Goal: Transaction & Acquisition: Purchase product/service

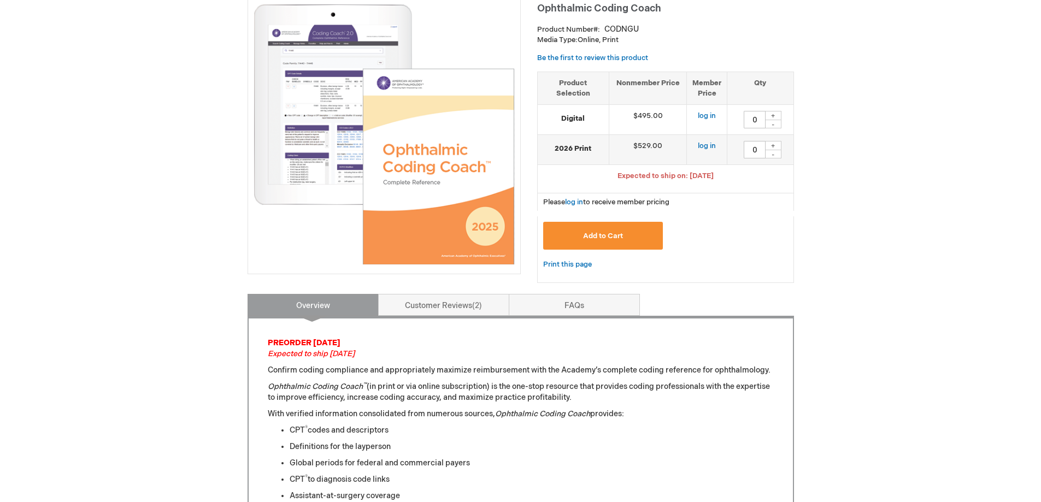
scroll to position [109, 0]
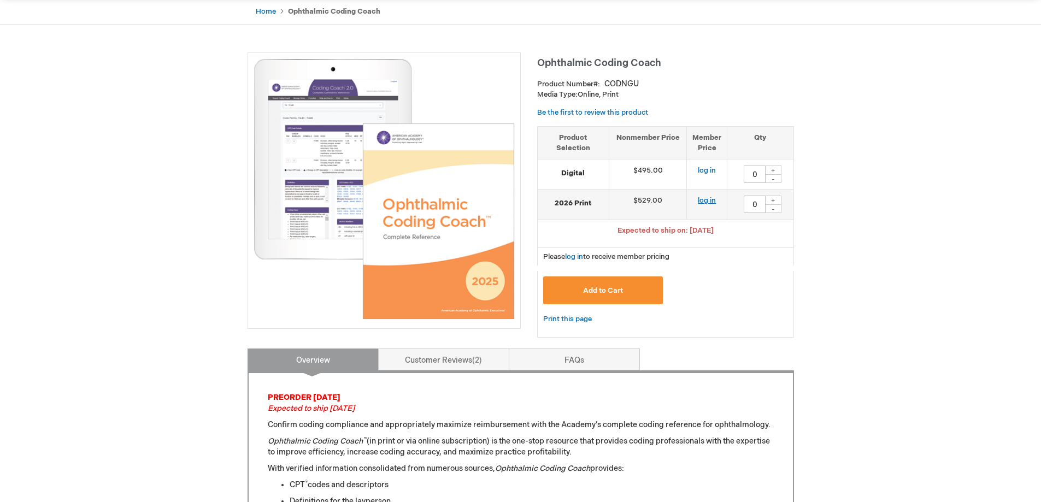
click at [712, 201] on link "log in" at bounding box center [707, 200] width 18 height 9
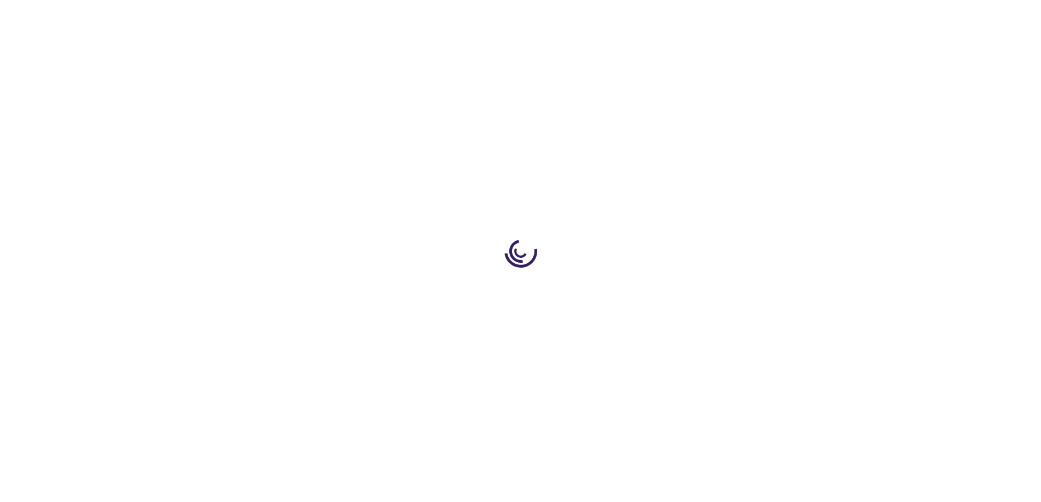
type input "0"
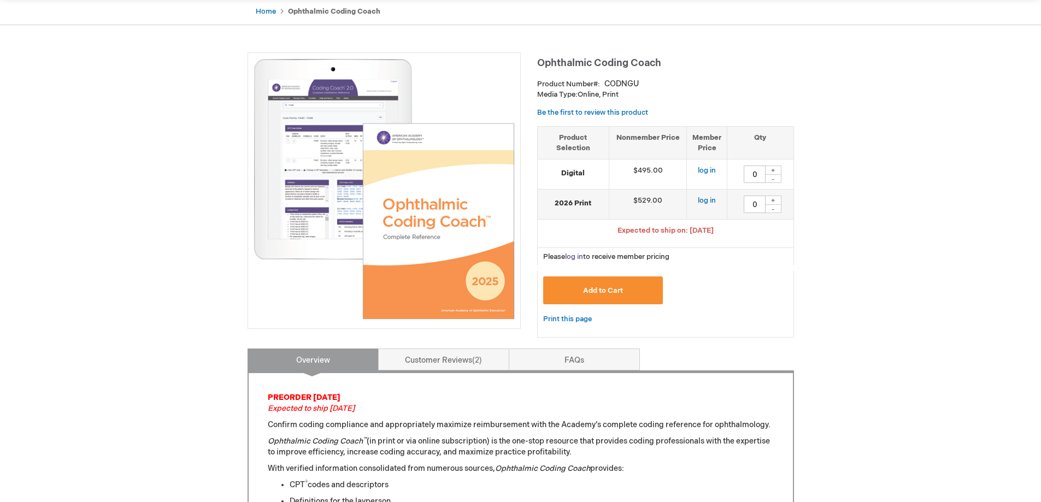
click at [576, 256] on link "log in" at bounding box center [574, 256] width 18 height 9
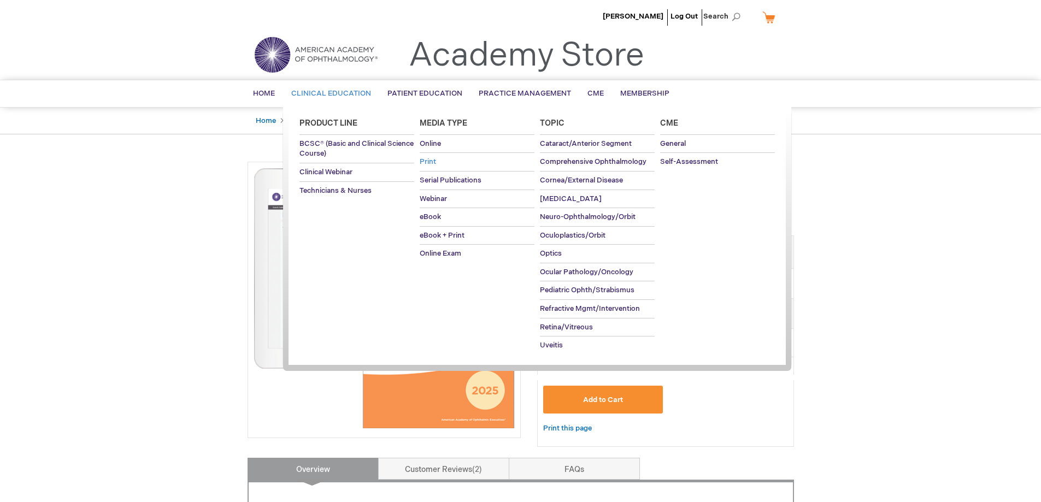
click at [425, 158] on span "Print" at bounding box center [428, 161] width 16 height 9
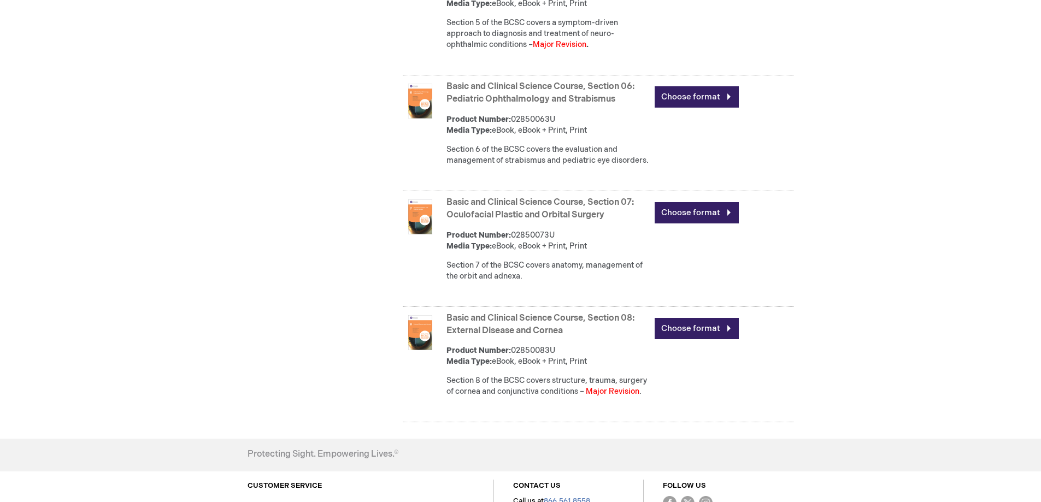
scroll to position [1038, 0]
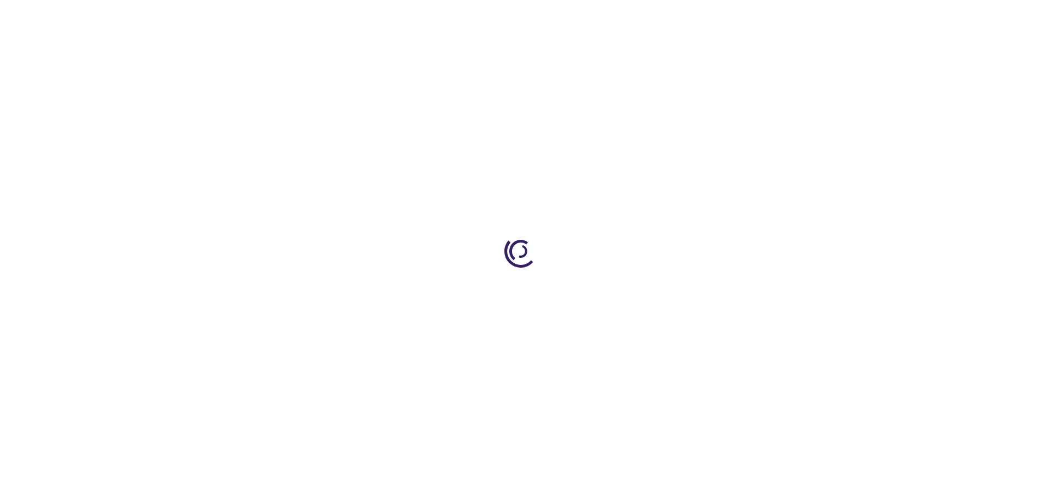
type input "0"
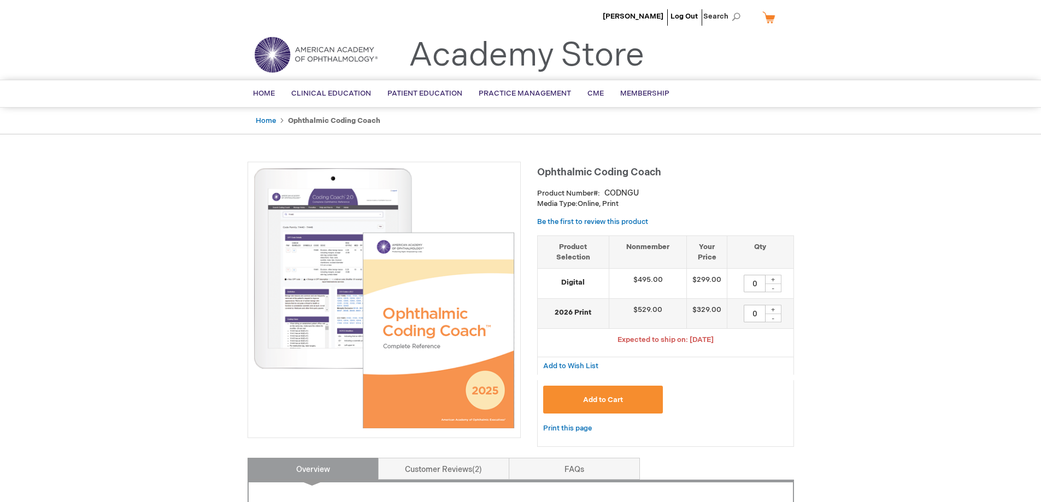
click at [770, 308] on div "+" at bounding box center [773, 309] width 16 height 9
type input "1"
click at [601, 399] on span "Add to Cart" at bounding box center [603, 400] width 40 height 9
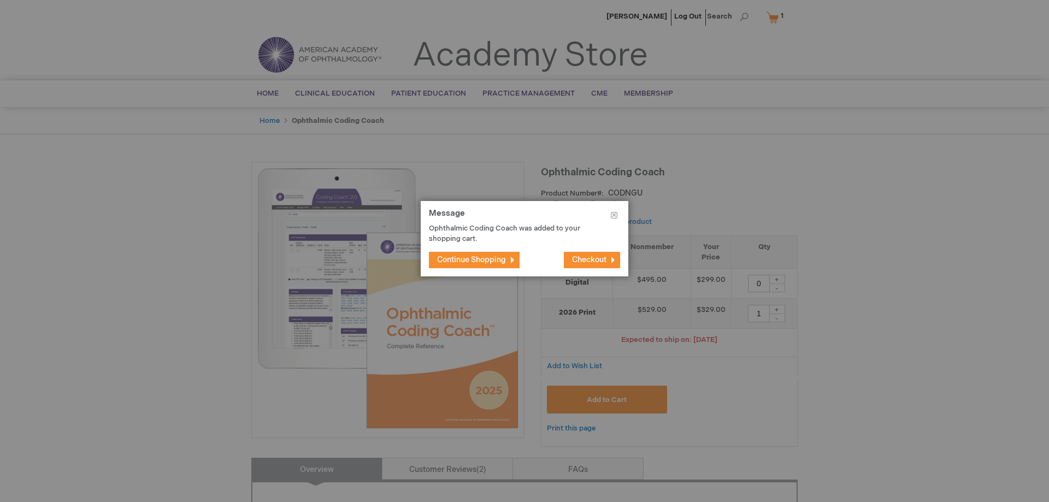
click at [592, 256] on span "Checkout" at bounding box center [589, 259] width 34 height 9
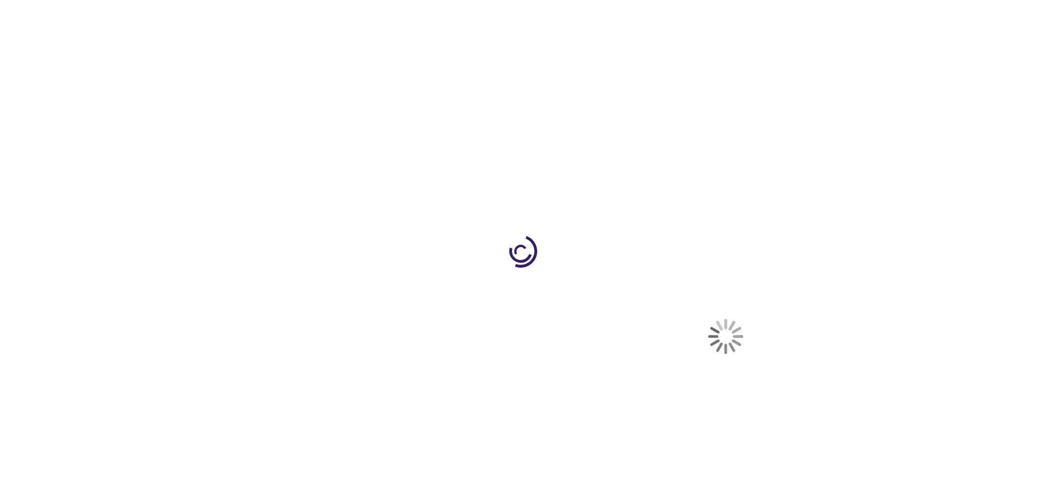
select select "US"
select select "23"
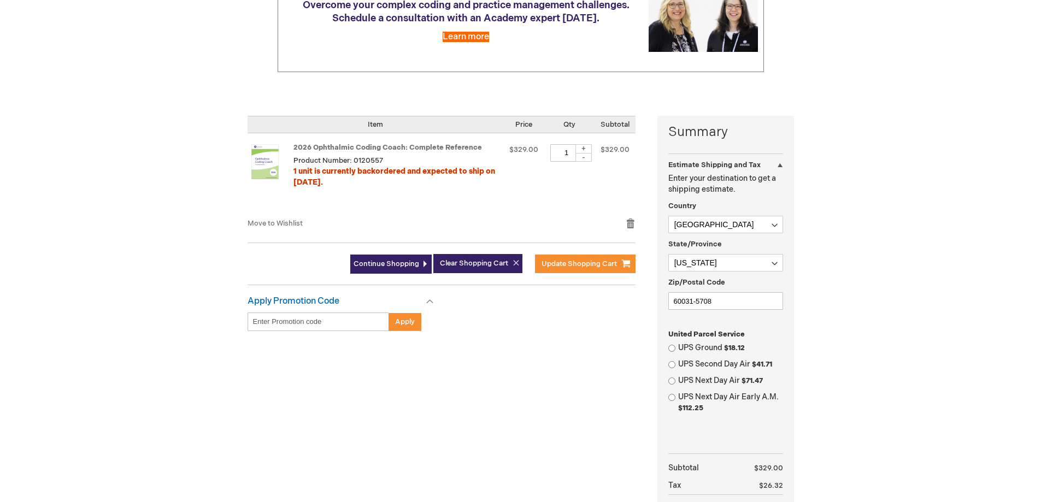
scroll to position [164, 0]
click at [670, 347] on input "UPS Ground $18.12" at bounding box center [671, 347] width 7 height 7
radio input "true"
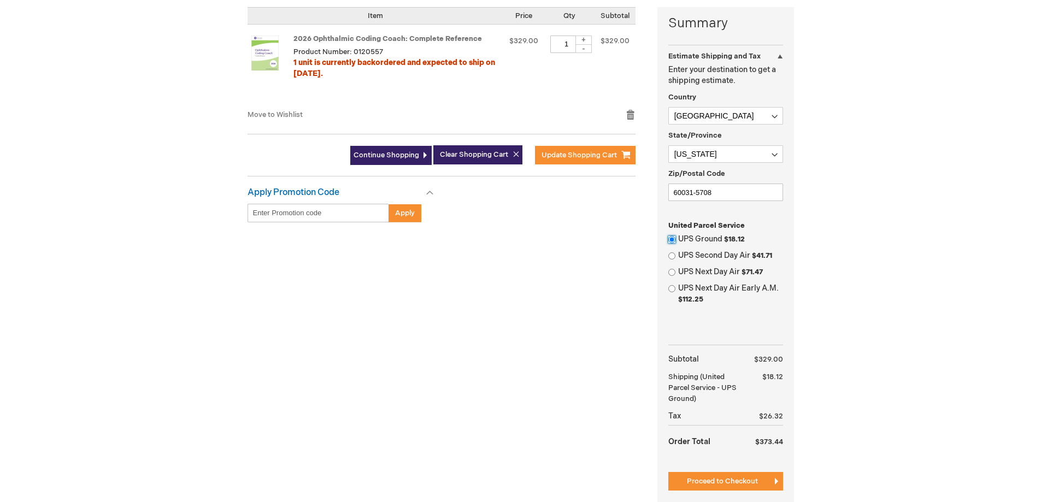
scroll to position [273, 0]
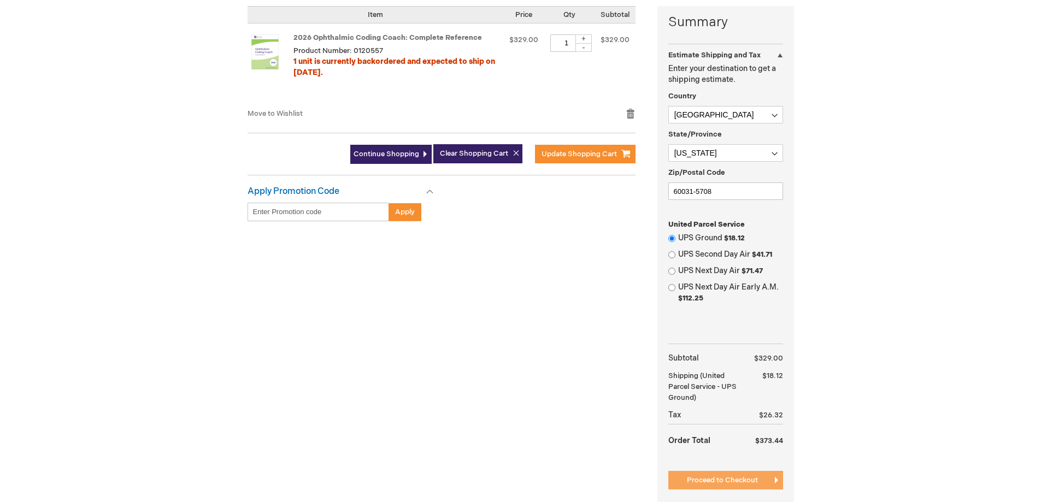
click at [741, 479] on span "Proceed to Checkout" at bounding box center [722, 480] width 71 height 9
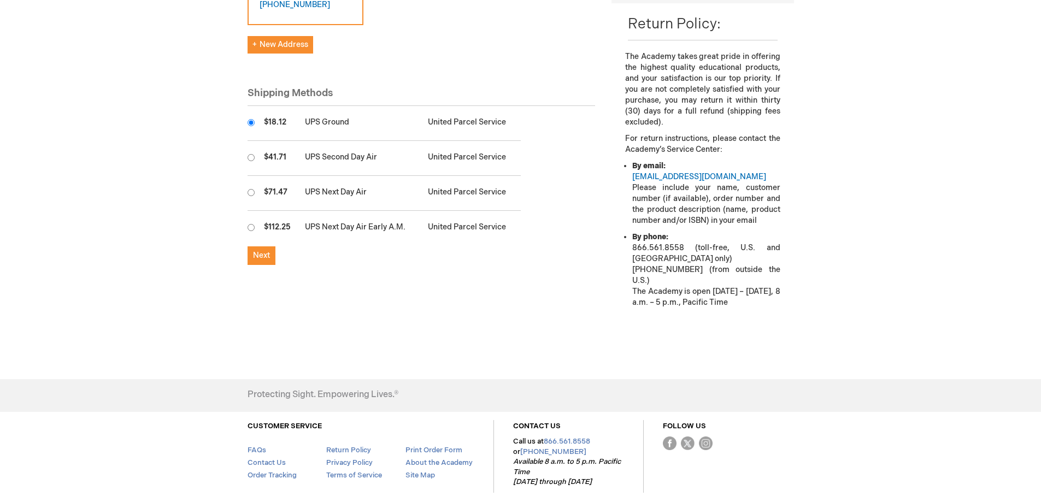
scroll to position [328, 0]
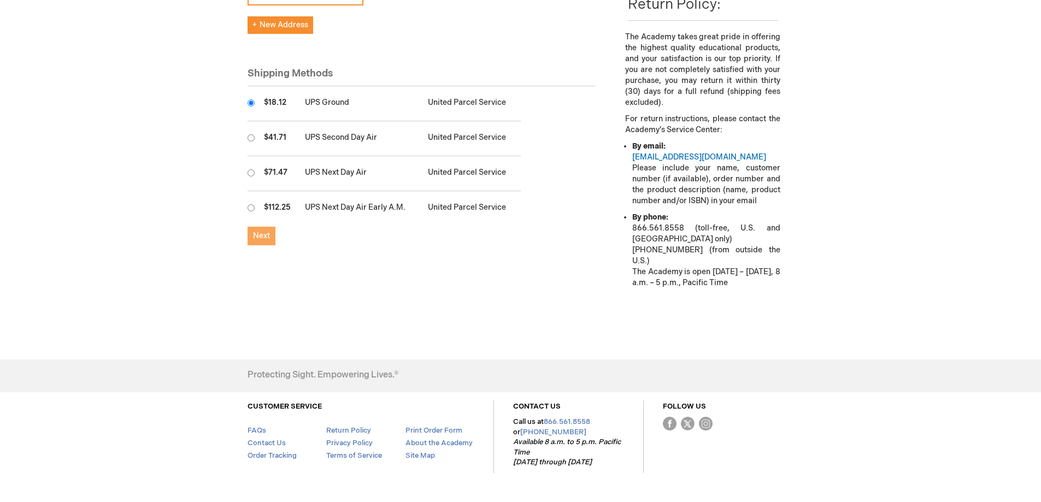
click at [258, 236] on span "Next" at bounding box center [261, 235] width 17 height 9
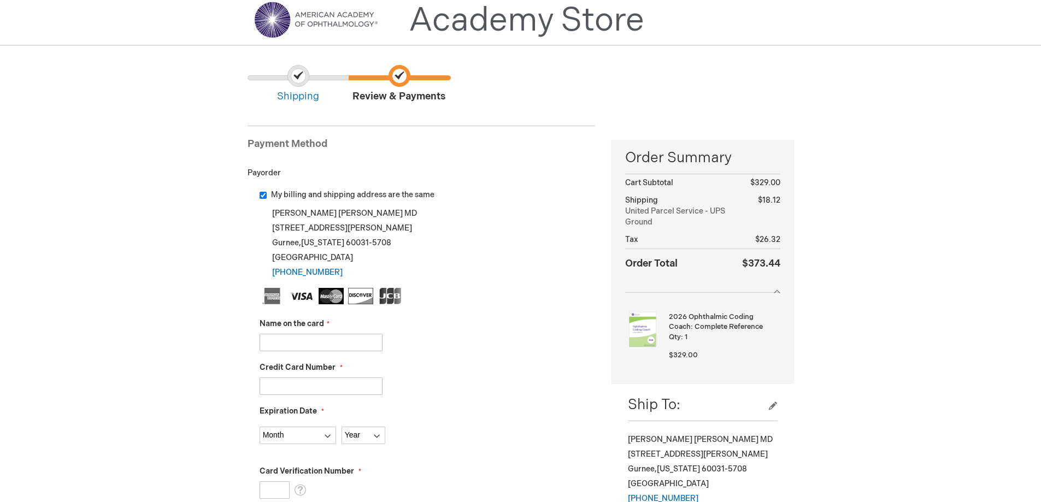
scroll to position [55, 0]
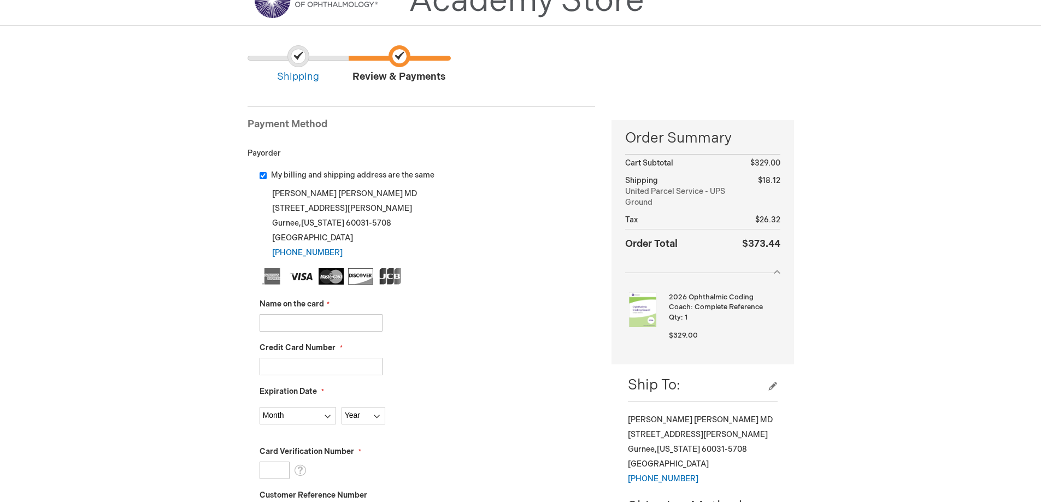
click at [353, 319] on input "Name on the card" at bounding box center [320, 322] width 123 height 17
type input "Steven Reinglass"
click at [370, 364] on input "Credit Card Number" at bounding box center [320, 366] width 123 height 17
type input "371552387935001"
click at [329, 415] on select "Month 01 - January 02 - February 03 - March 04 - April 05 - May 06 - June 07 - …" at bounding box center [297, 415] width 76 height 17
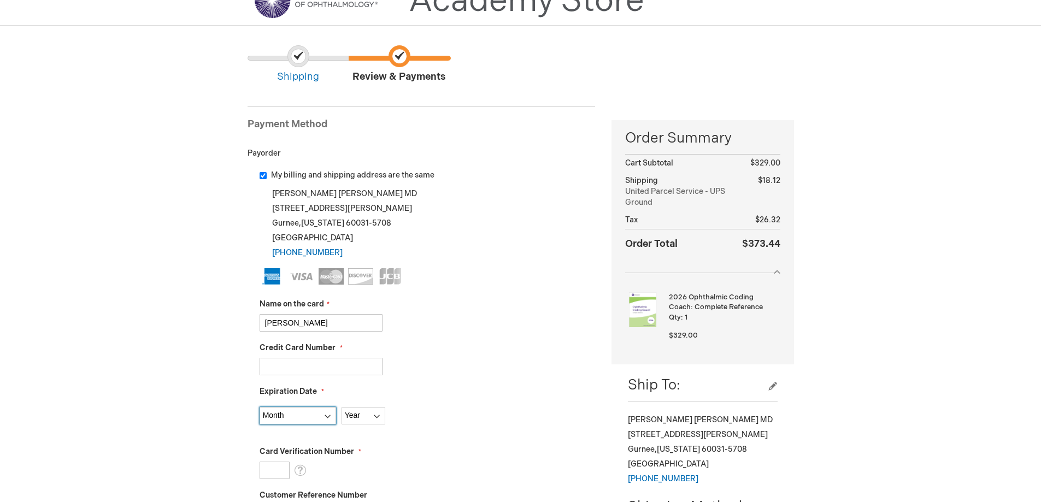
select select "10"
click at [259, 407] on select "Month 01 - January 02 - February 03 - March 04 - April 05 - May 06 - June 07 - …" at bounding box center [297, 415] width 76 height 17
click at [380, 415] on select "Year 2025 2026 2027 2028 2029 2030 2031 2032 2033 2034 2035" at bounding box center [363, 415] width 44 height 17
select select "2029"
click at [341, 407] on select "Year 2025 2026 2027 2028 2029 2030 2031 2032 2033 2034 2035" at bounding box center [363, 415] width 44 height 17
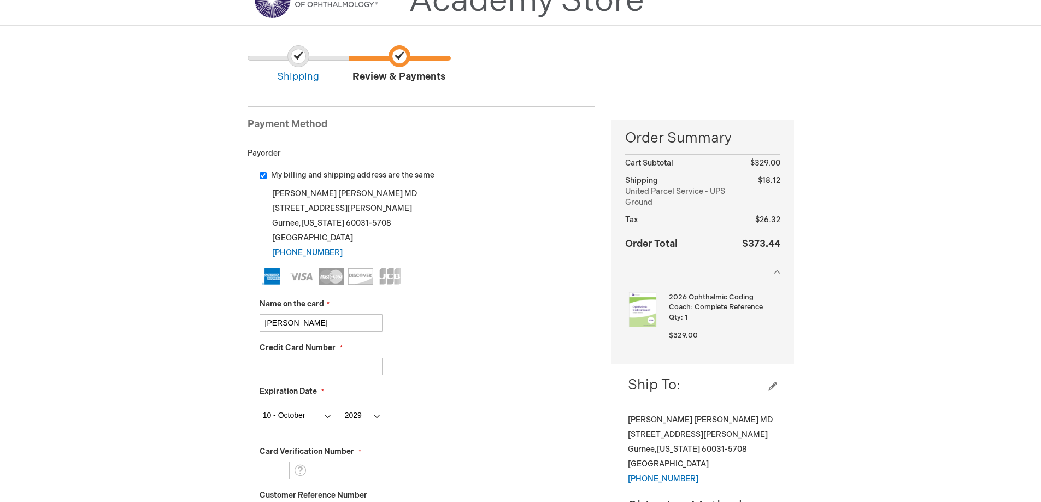
click at [274, 471] on input "Card Verification Number" at bounding box center [274, 470] width 30 height 17
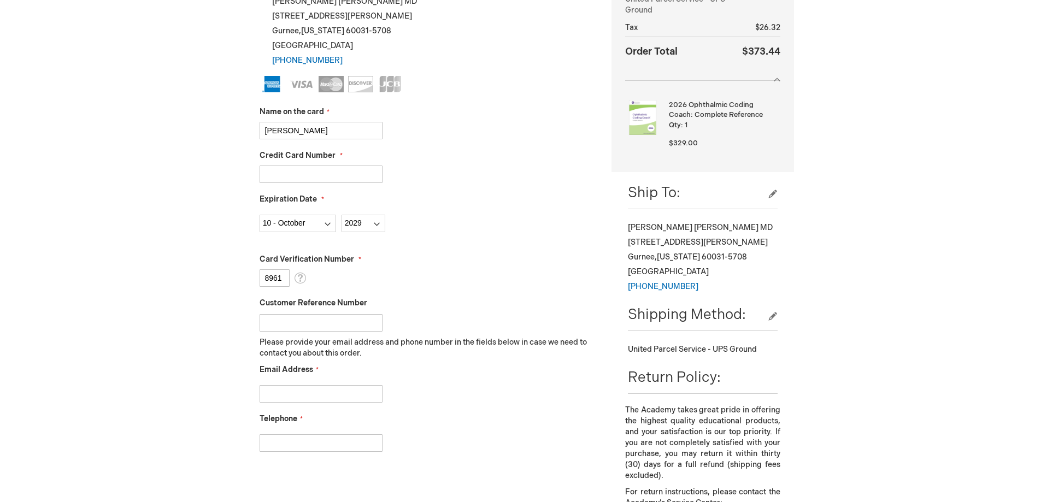
scroll to position [273, 0]
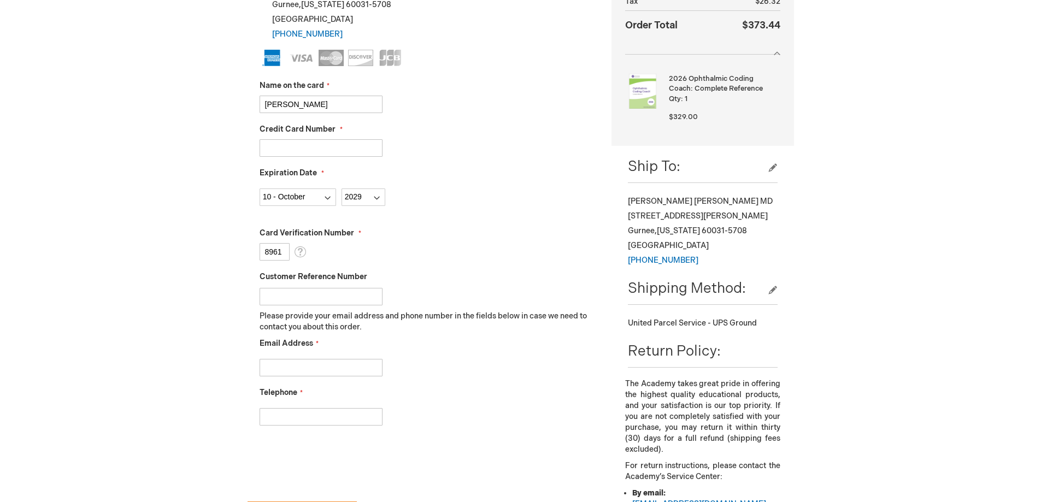
type input "8961"
click at [355, 371] on input "Email Address" at bounding box center [320, 367] width 123 height 17
type input "eleclair@eyecarecenterlakecounty.com"
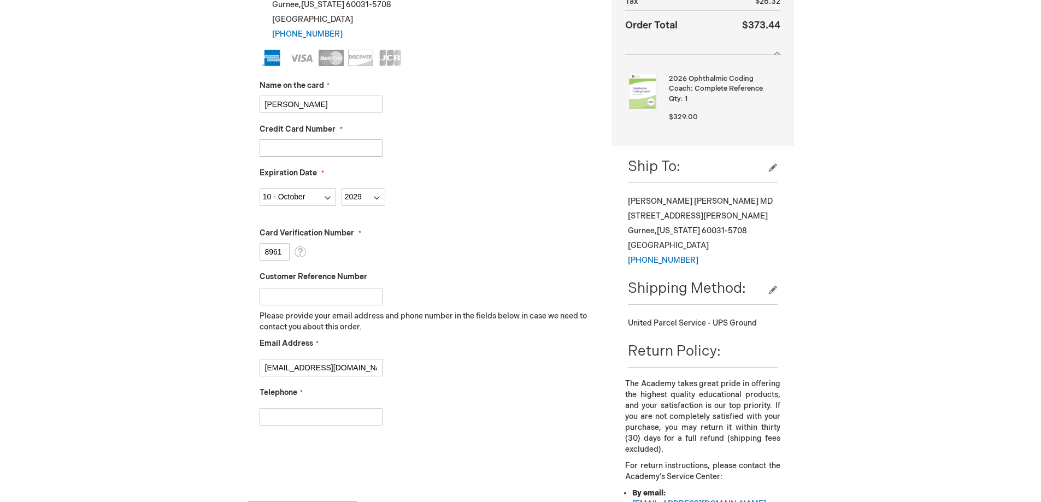
click at [339, 418] on input "Telephone" at bounding box center [320, 416] width 123 height 17
type input "847-244-1657"
checkbox input "true"
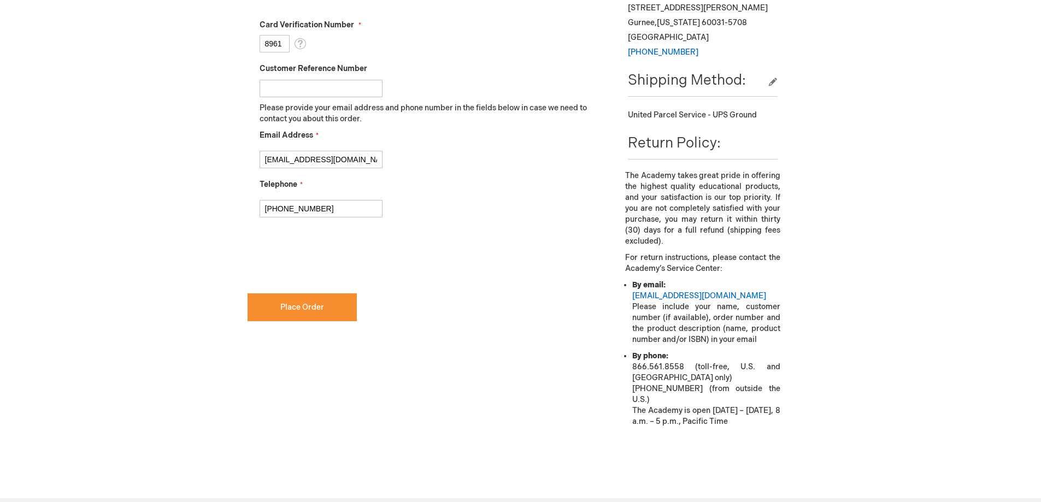
scroll to position [492, 0]
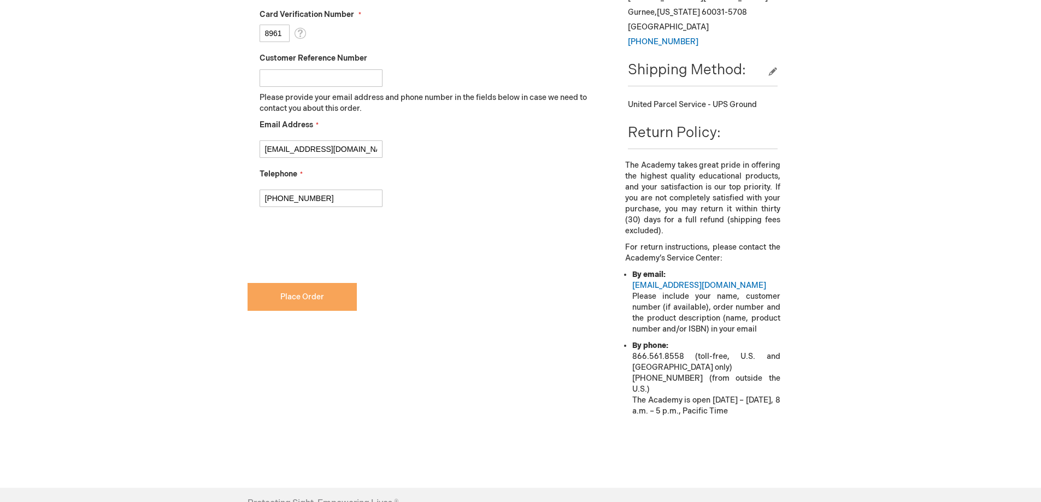
click at [313, 304] on button "Place Order" at bounding box center [301, 297] width 109 height 28
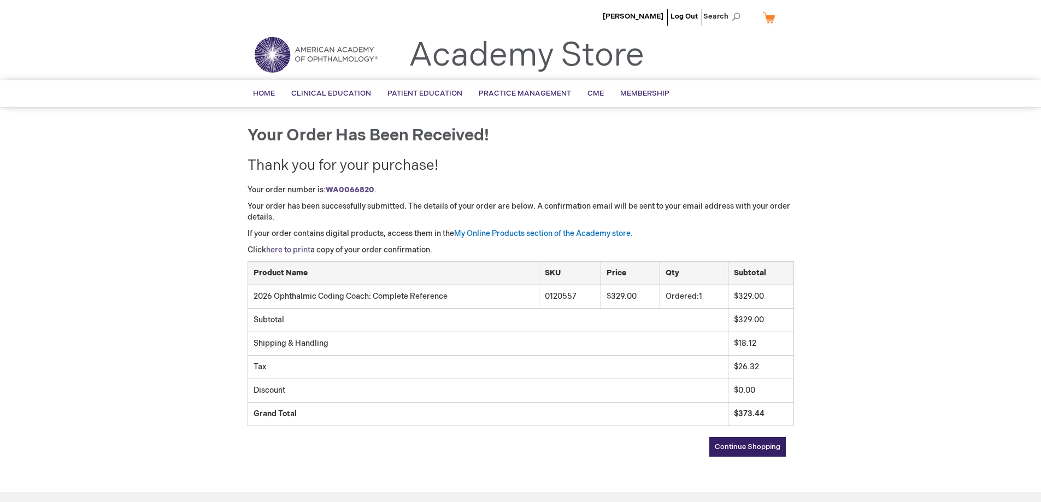
click at [294, 250] on link "here to print" at bounding box center [288, 249] width 44 height 9
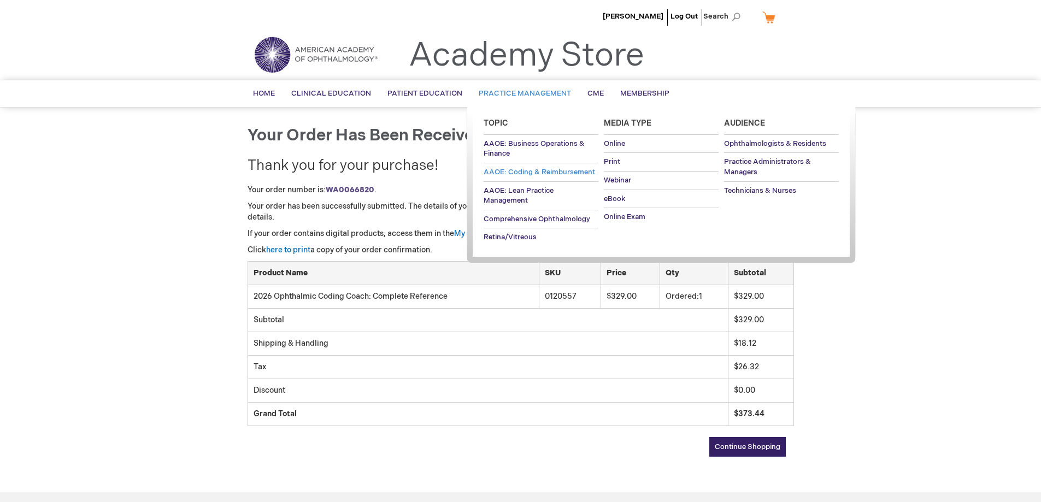
click at [533, 170] on span "AAOE: Coding & Reimbursement" at bounding box center [538, 172] width 111 height 9
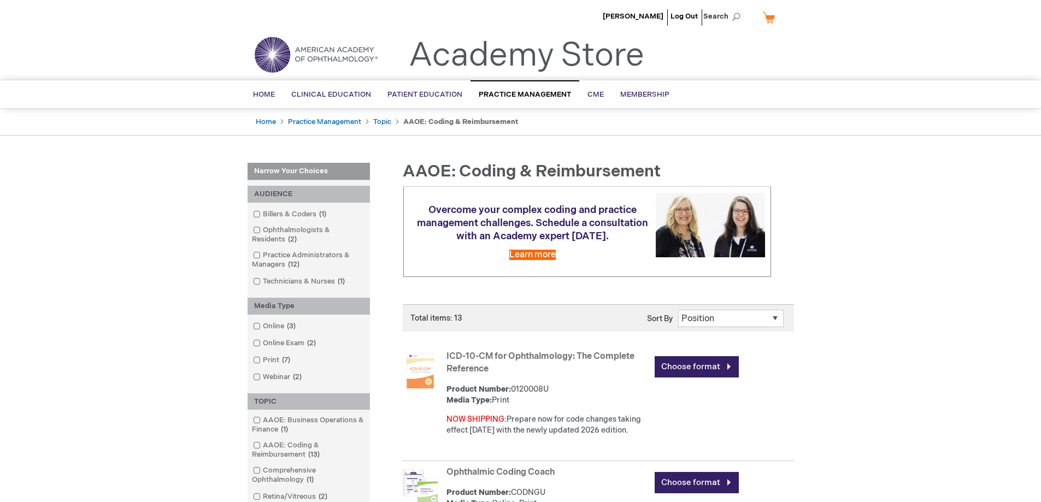
drag, startPoint x: 532, startPoint y: 168, endPoint x: 716, endPoint y: 165, distance: 184.7
click at [716, 165] on h1 "AAOE: Coding & Reimbursement" at bounding box center [593, 172] width 399 height 18
click at [290, 255] on link "Practice Administrators & Managers 12 items" at bounding box center [308, 260] width 117 height 20
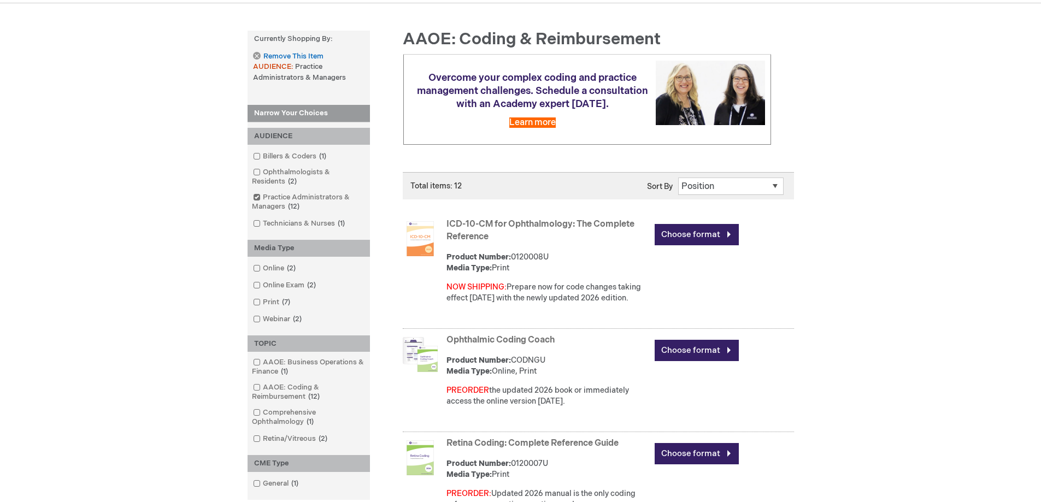
scroll to position [55, 0]
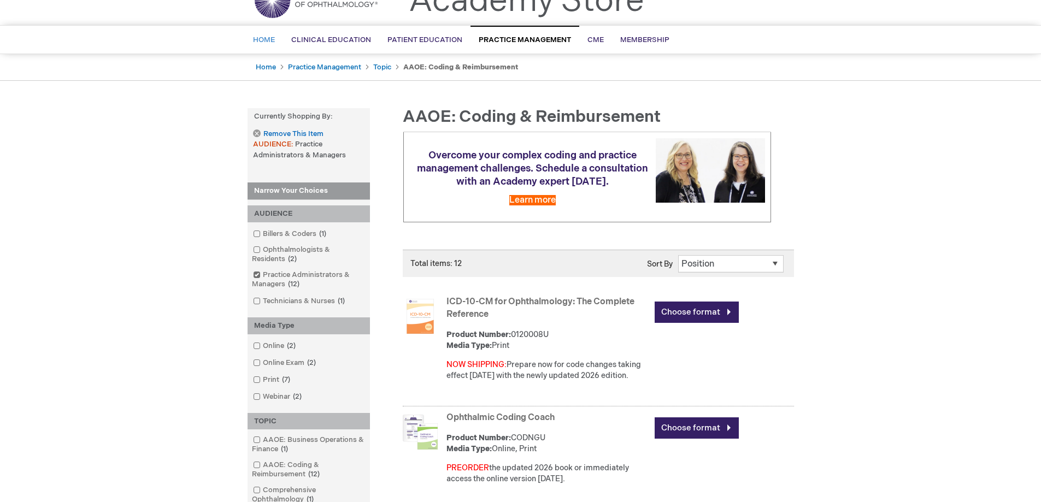
click at [263, 37] on span "Home" at bounding box center [264, 40] width 22 height 9
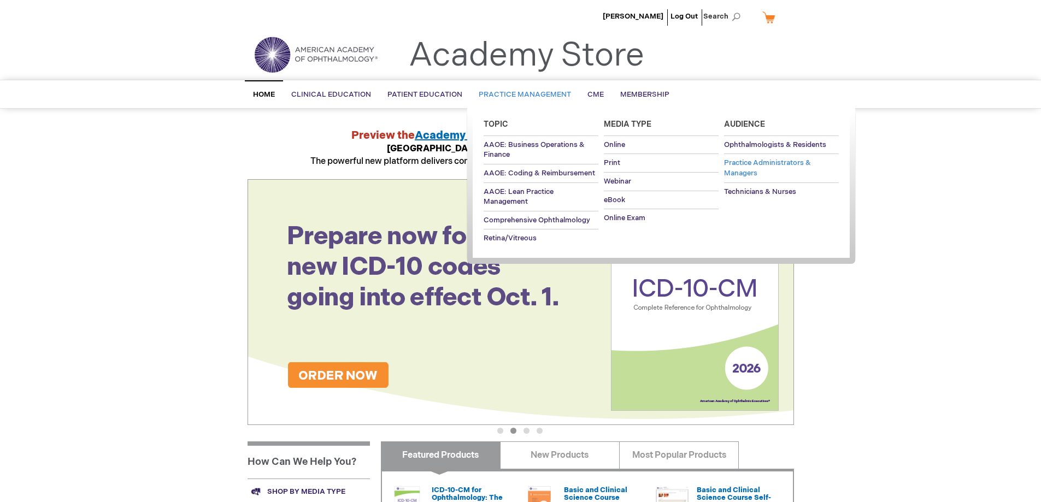
click at [764, 159] on span "Practice Administrators & Managers" at bounding box center [767, 167] width 87 height 19
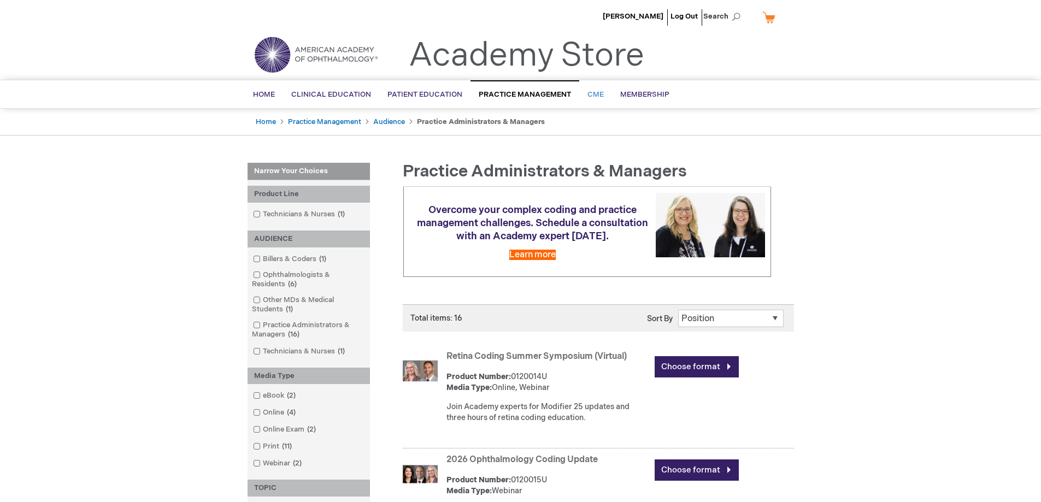
click at [592, 92] on span "CME" at bounding box center [595, 94] width 16 height 9
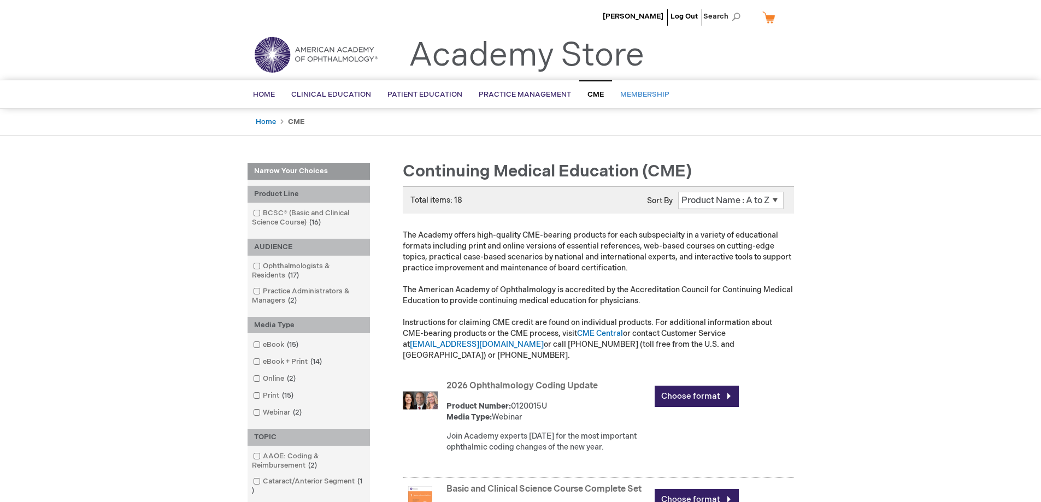
click at [650, 95] on span "Membership" at bounding box center [644, 94] width 49 height 9
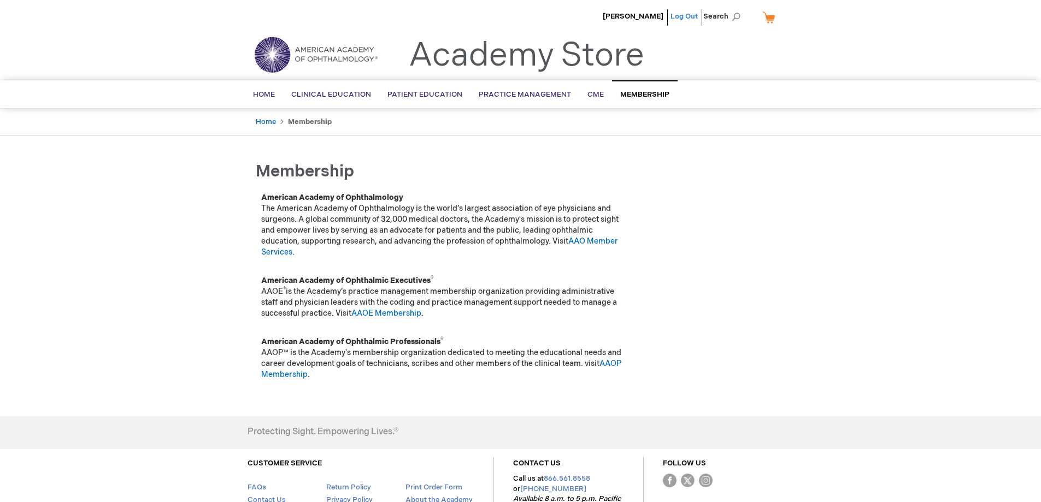
click at [683, 15] on link "Log Out" at bounding box center [683, 16] width 27 height 9
